Goal: Information Seeking & Learning: Understand process/instructions

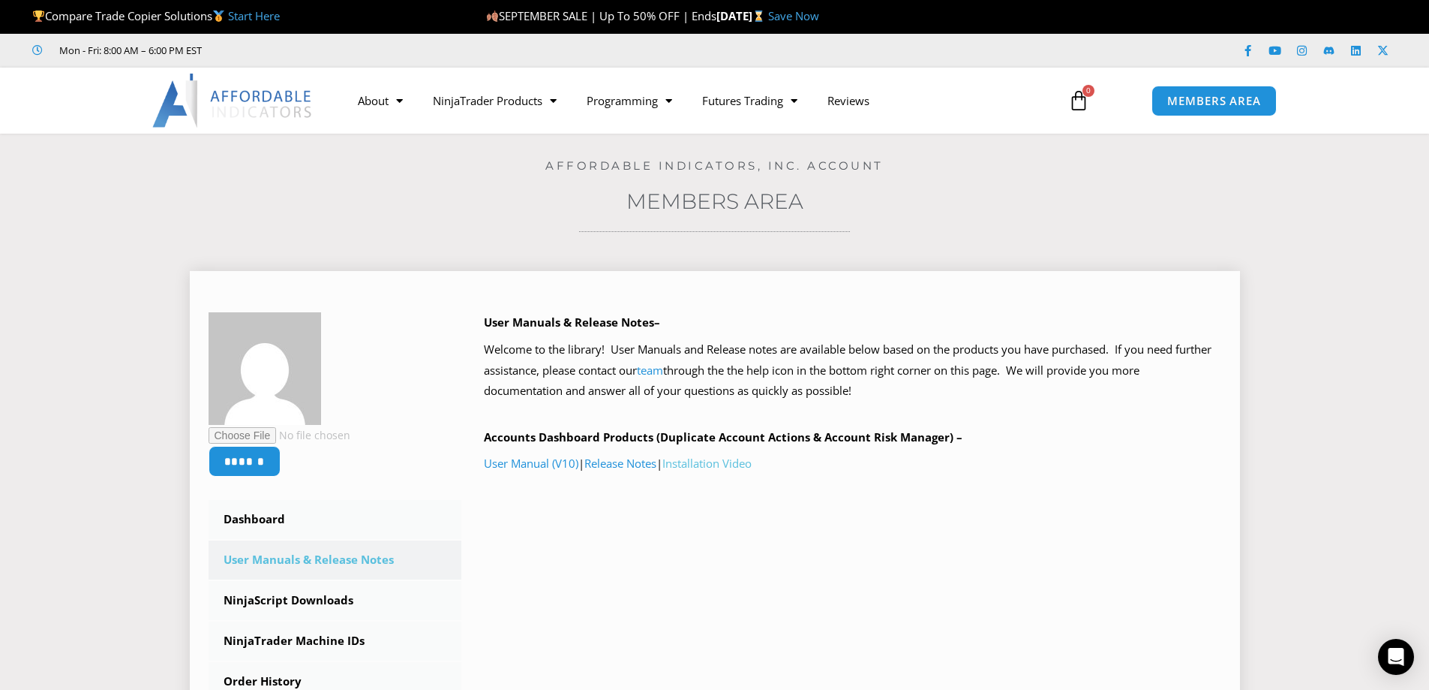
click at [721, 463] on link "Installation Video" at bounding box center [707, 462] width 89 height 15
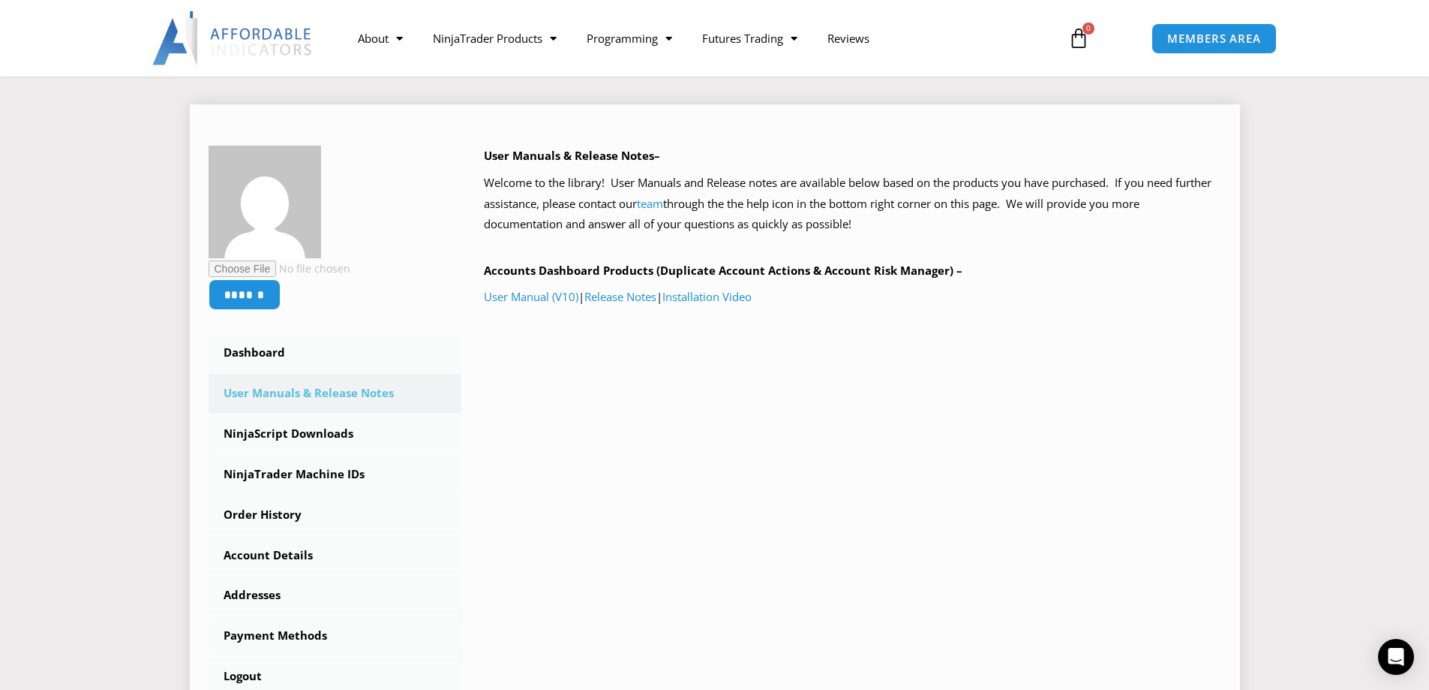
scroll to position [225, 0]
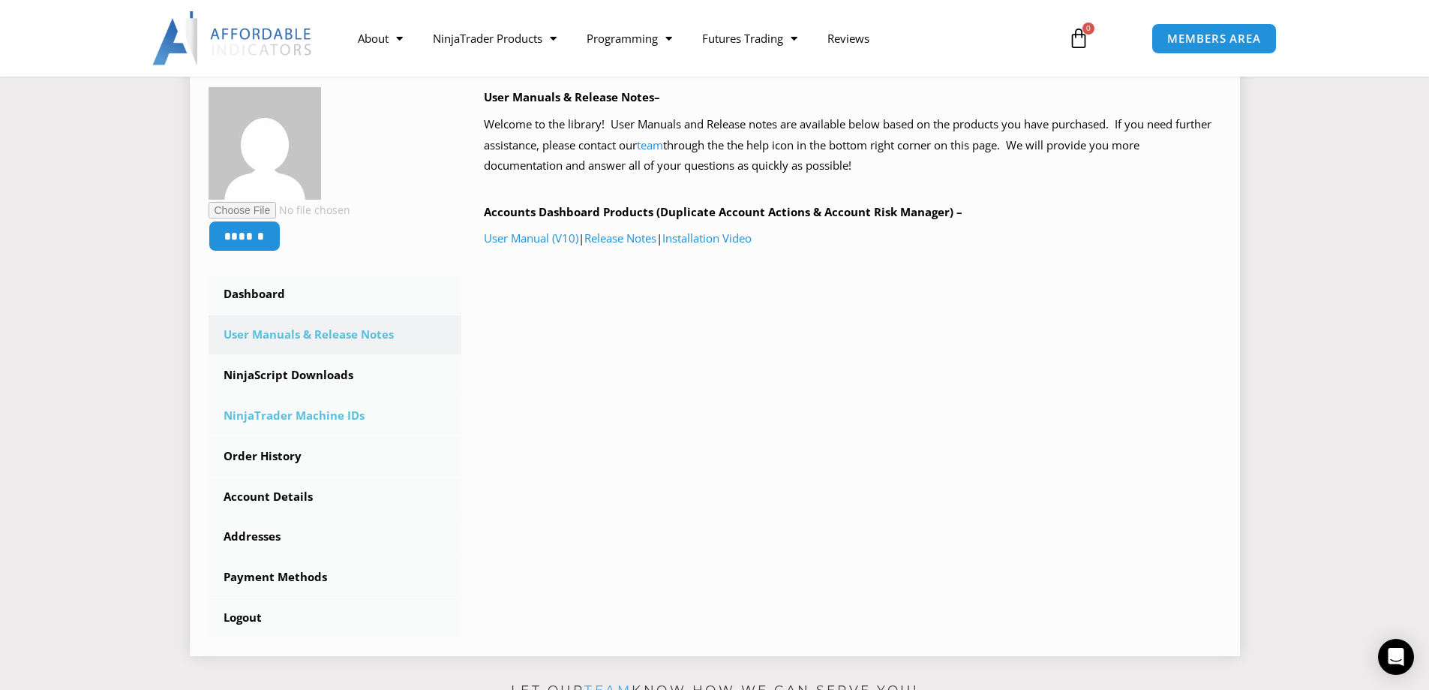
click at [321, 413] on link "NinjaTrader Machine IDs" at bounding box center [336, 415] width 254 height 39
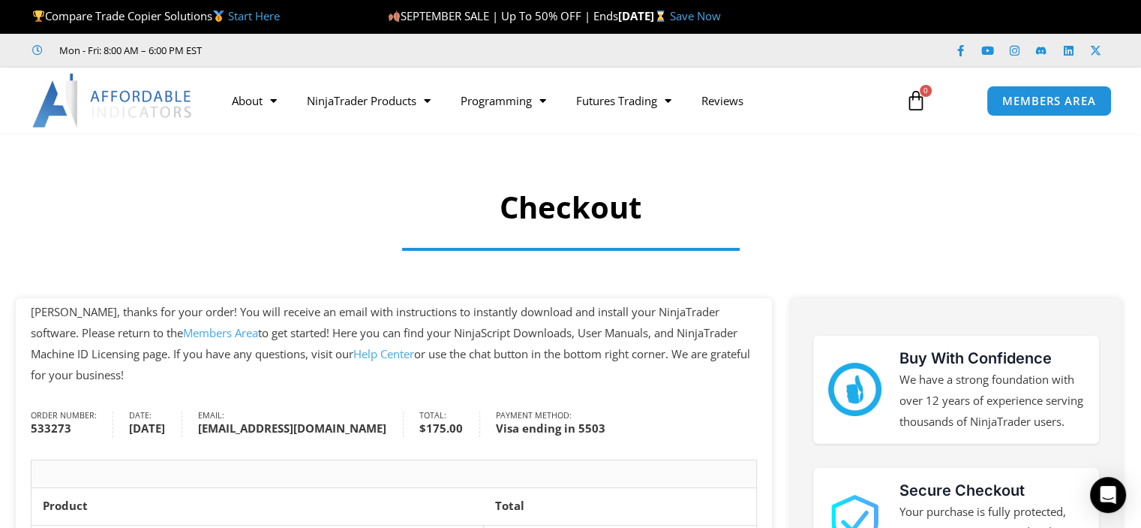
click at [410, 189] on section "Checkout" at bounding box center [570, 184] width 1141 height 87
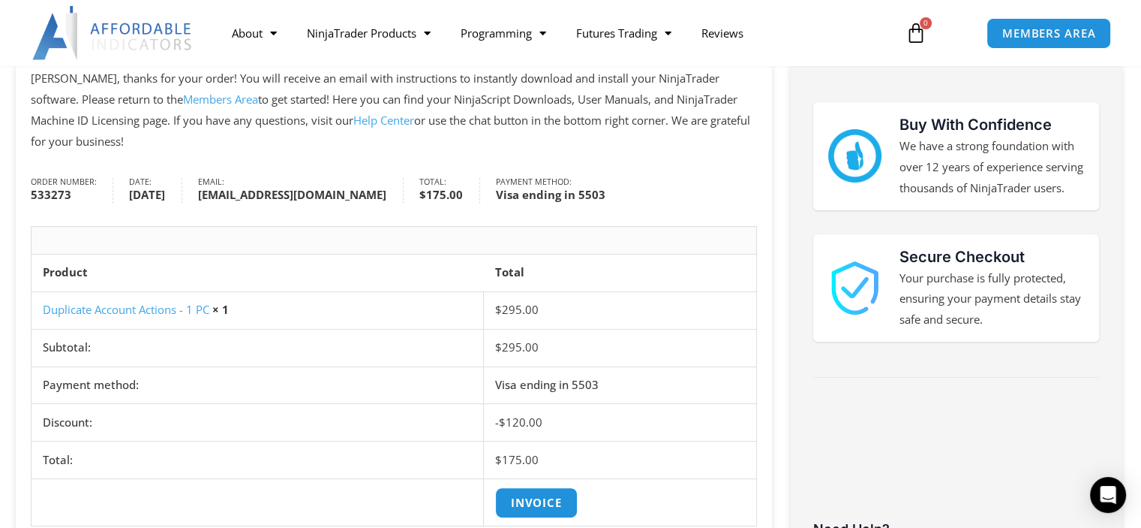
scroll to position [150, 0]
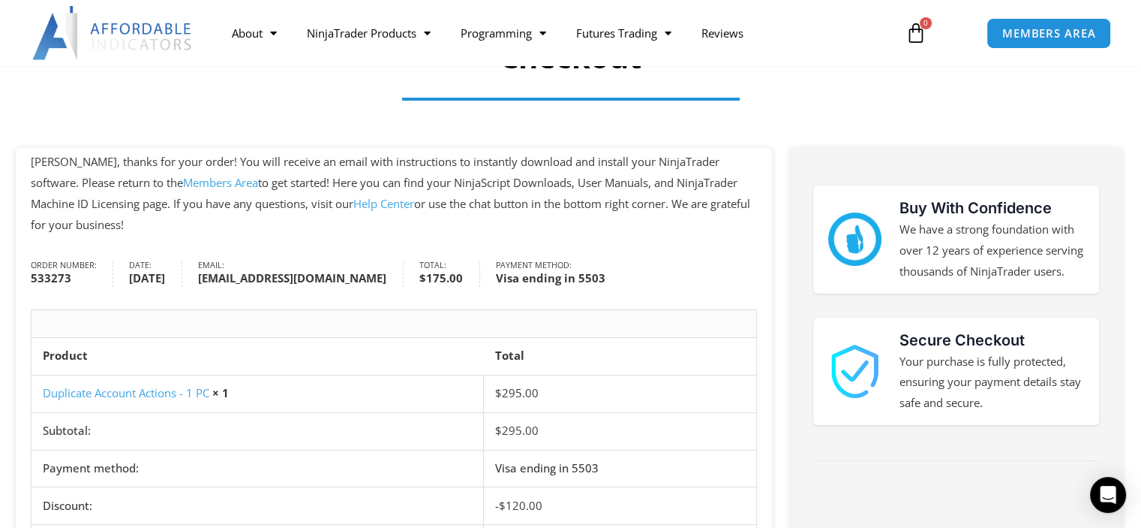
click at [183, 183] on link "Members Area" at bounding box center [220, 182] width 75 height 15
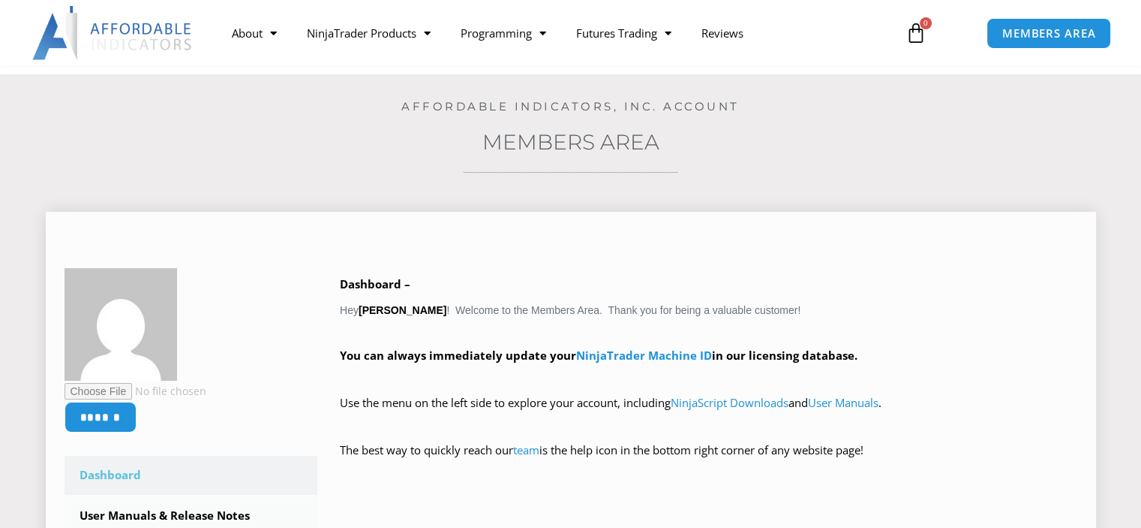
scroll to position [225, 0]
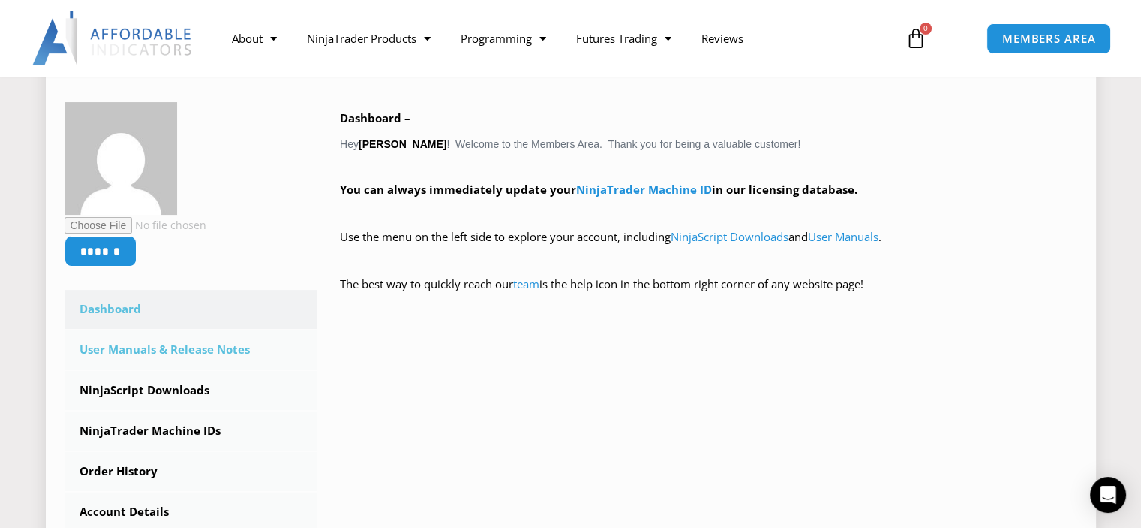
click at [147, 344] on link "User Manuals & Release Notes" at bounding box center [192, 349] width 254 height 39
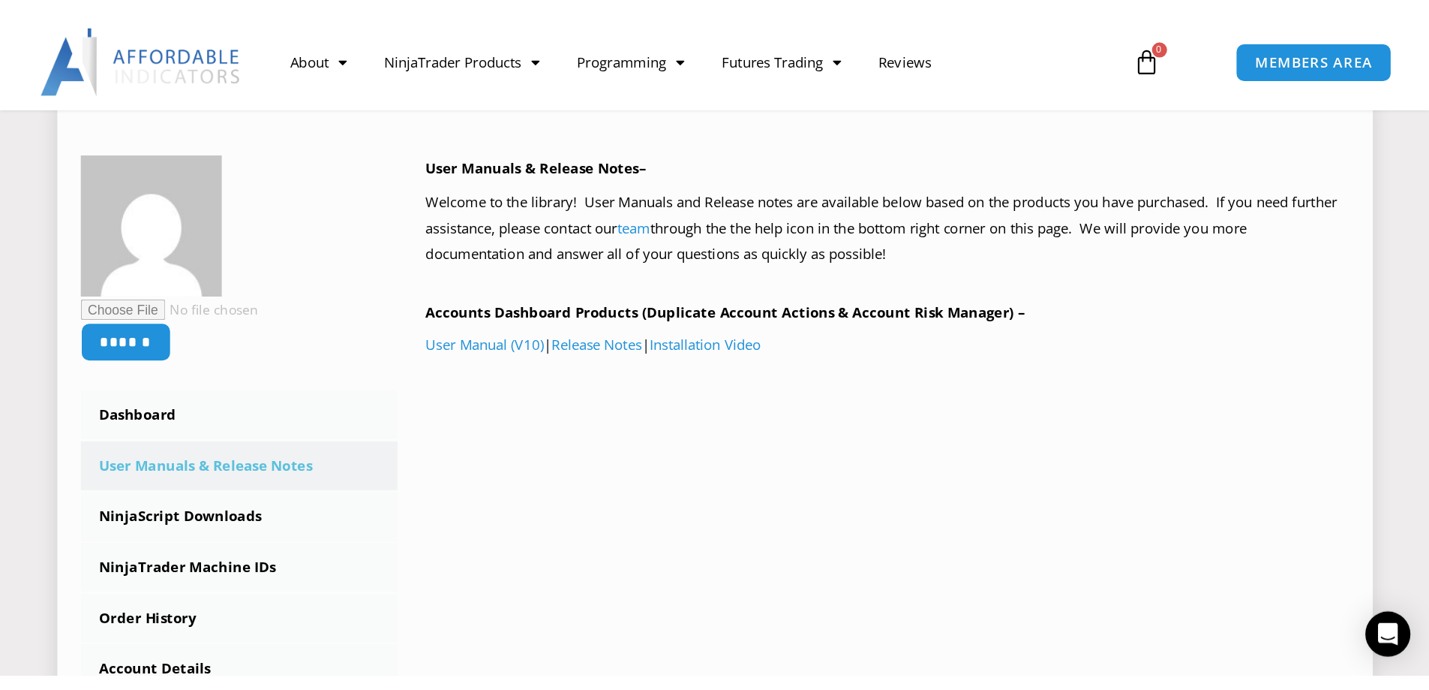
scroll to position [225, 0]
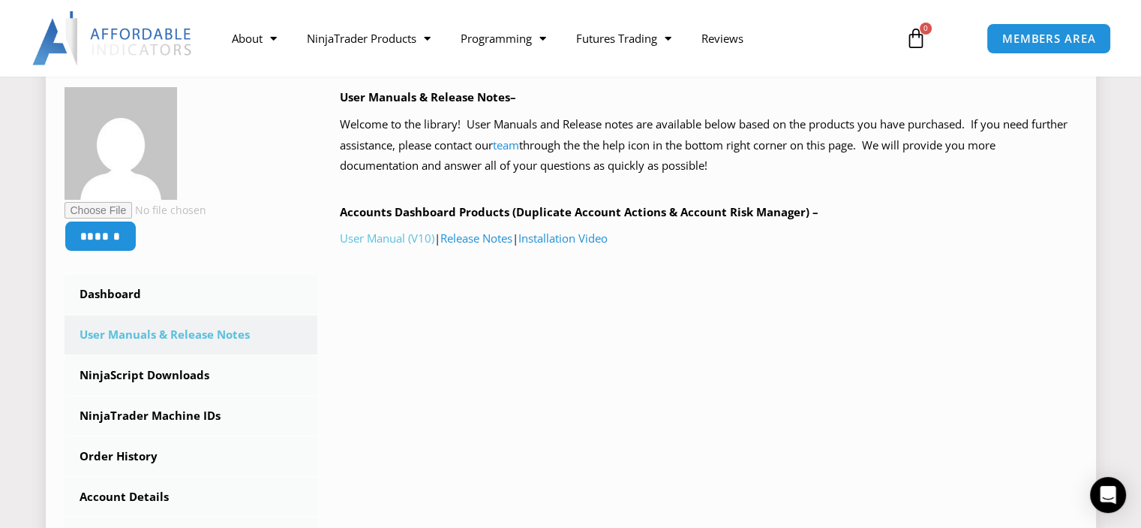
click at [422, 239] on link "User Manual (V10)" at bounding box center [387, 237] width 95 height 15
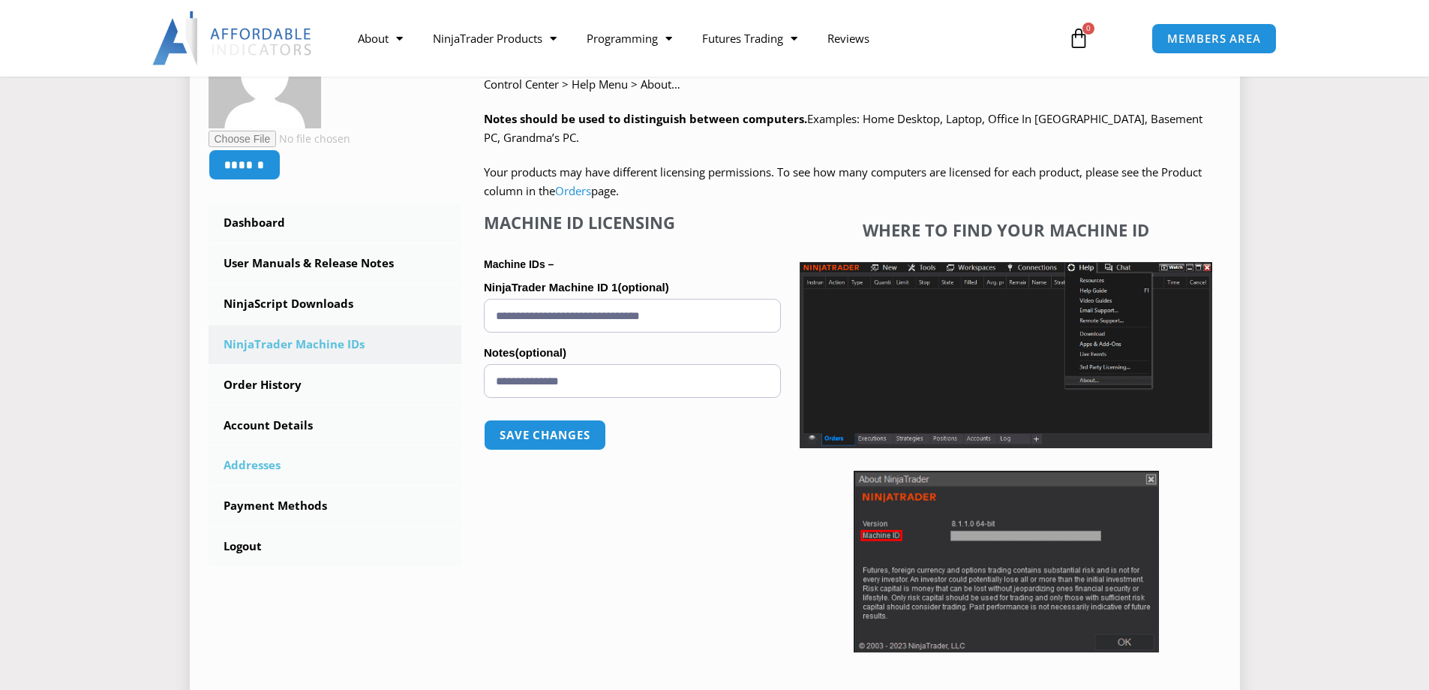
scroll to position [300, 0]
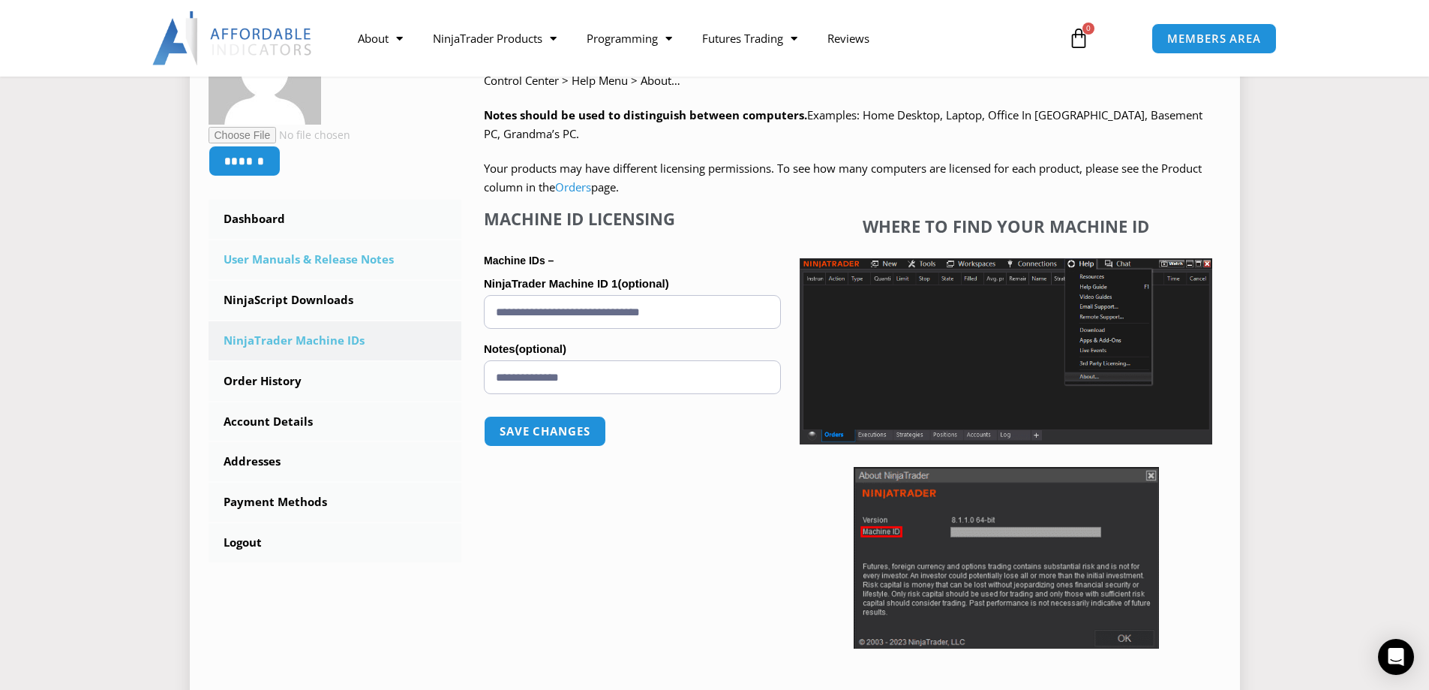
click at [293, 263] on link "User Manuals & Release Notes" at bounding box center [336, 259] width 254 height 39
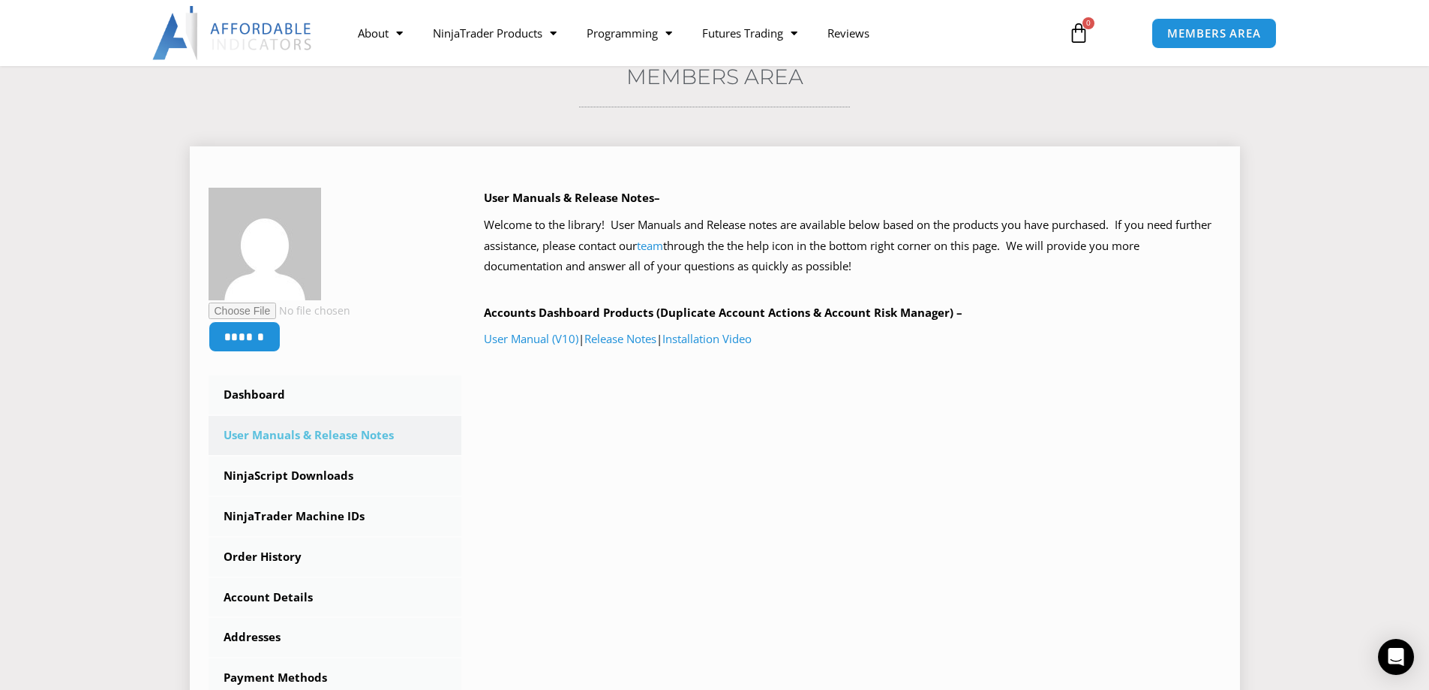
scroll to position [75, 0]
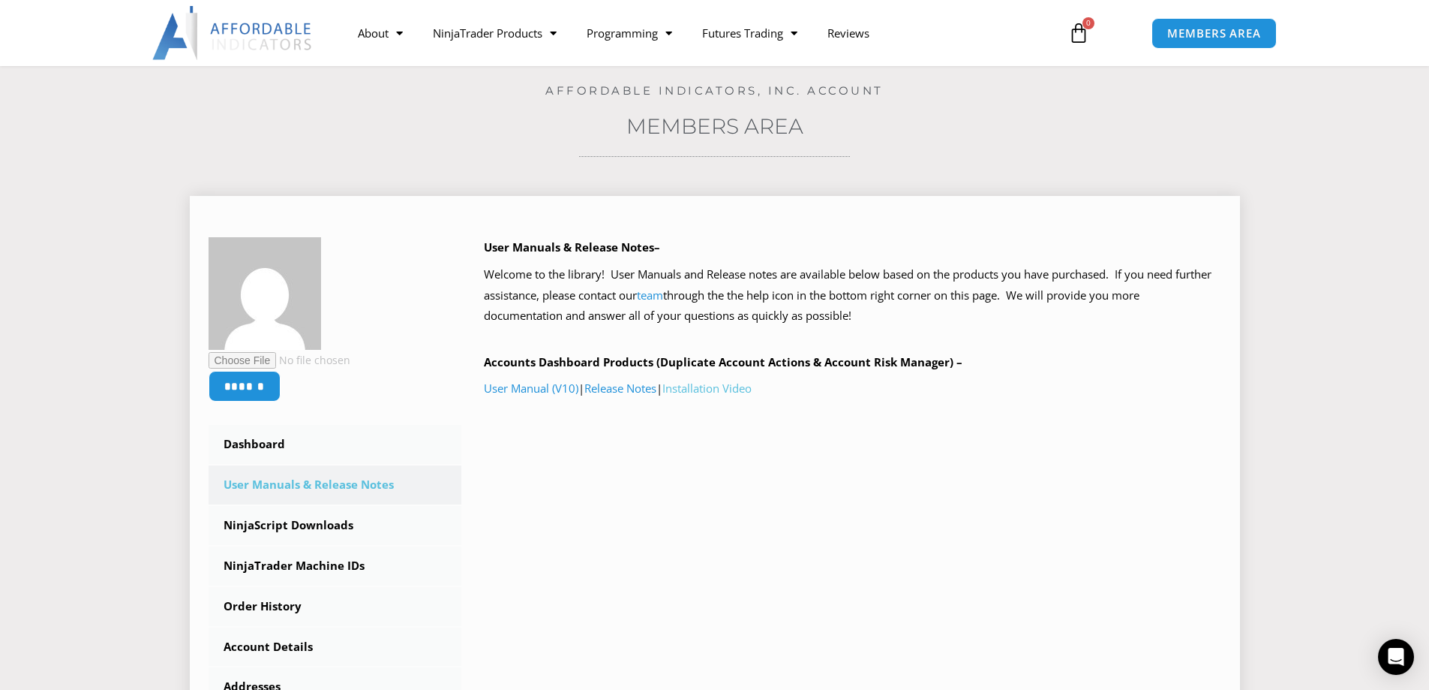
click at [720, 389] on link "Installation Video" at bounding box center [707, 387] width 89 height 15
